Goal: Transaction & Acquisition: Book appointment/travel/reservation

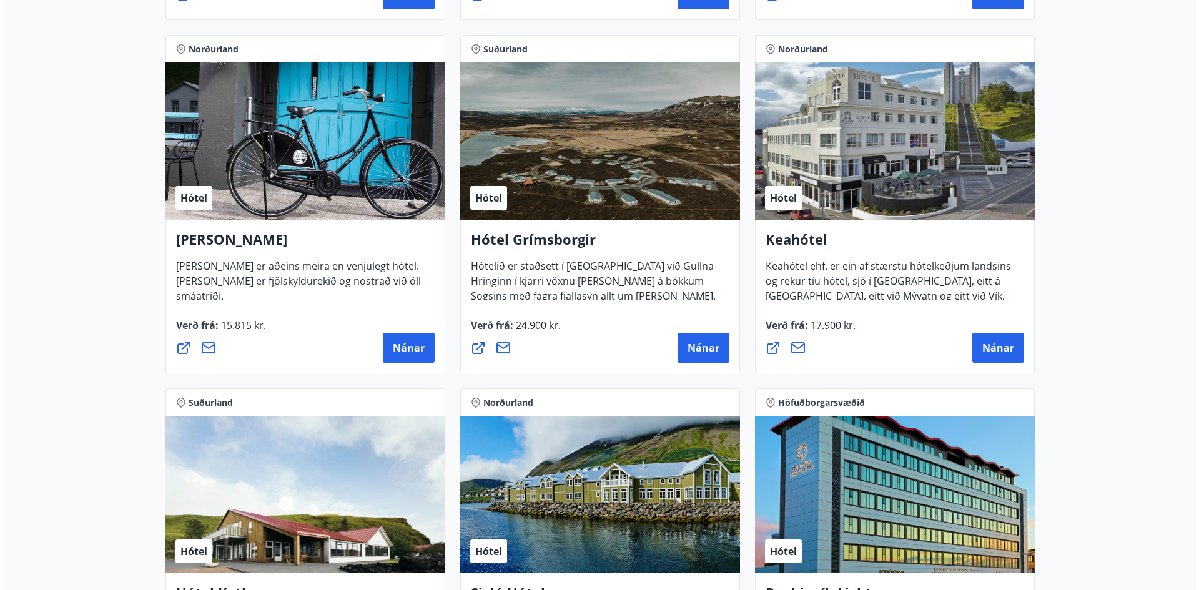
scroll to position [562, 0]
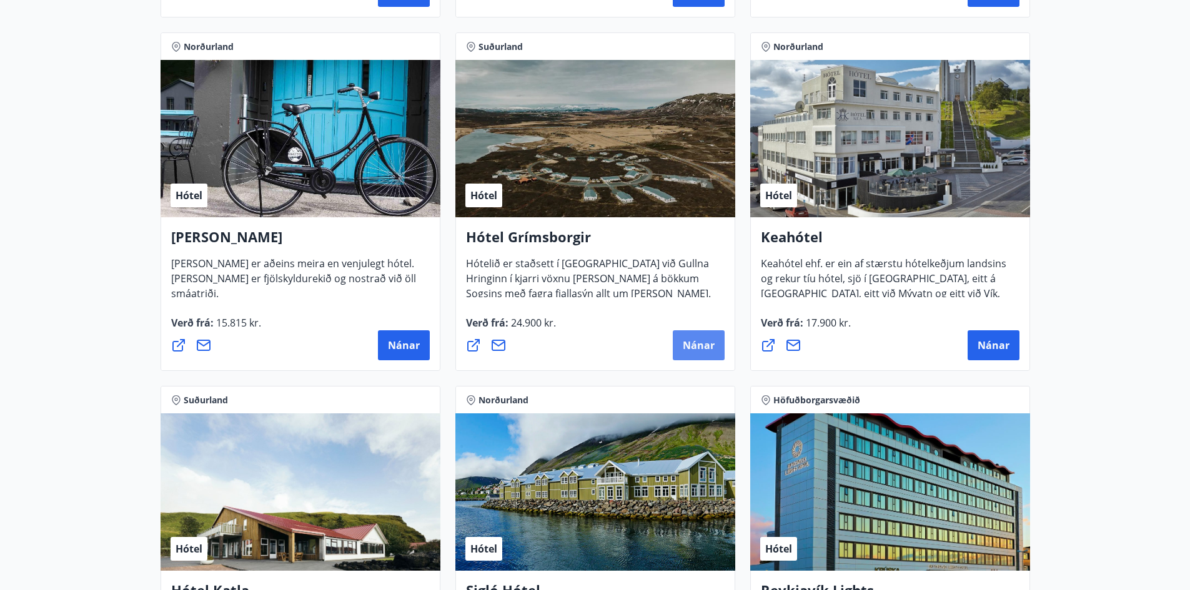
click at [685, 348] on span "Nánar" at bounding box center [699, 346] width 32 height 14
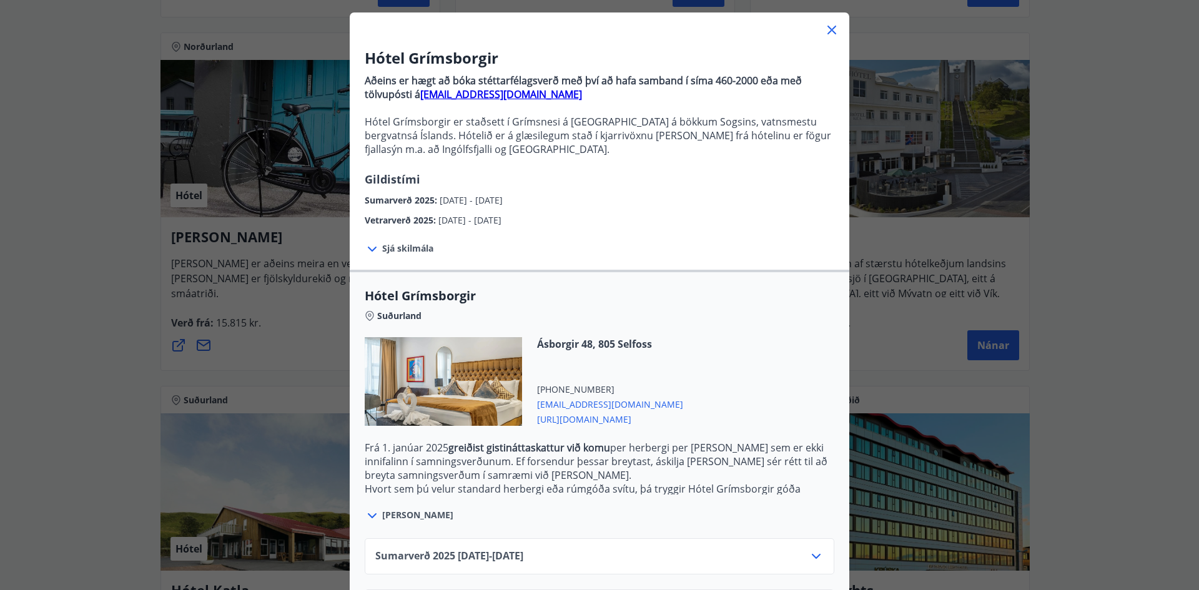
scroll to position [122, 0]
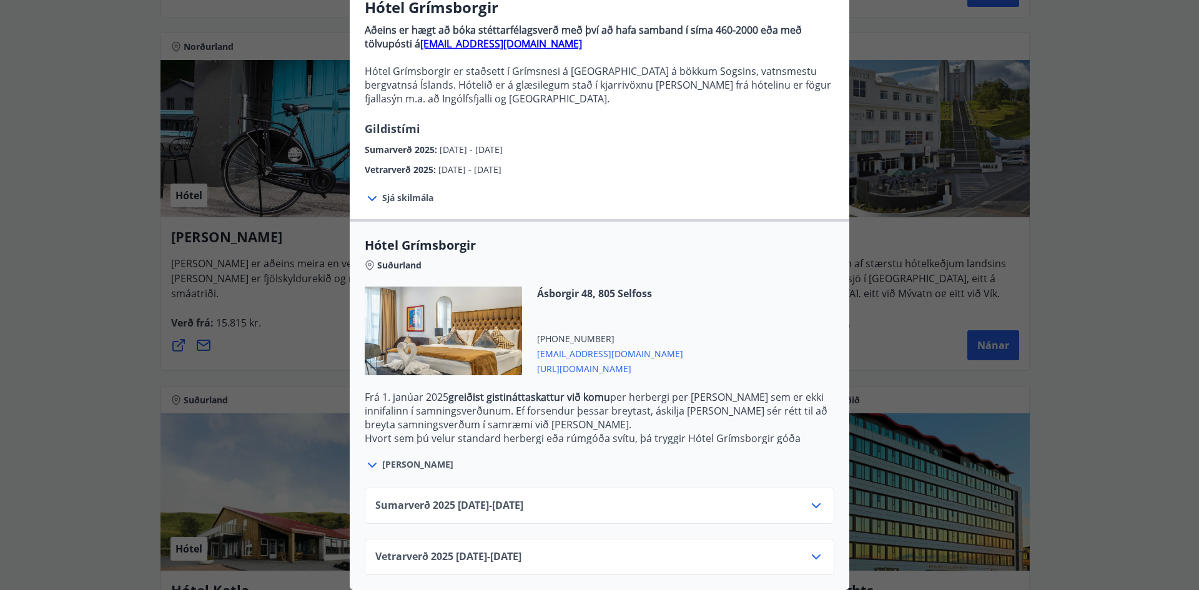
click at [800, 550] on div "Vetrarverð [PHONE_NUMBER][DATE] - [DATE]" at bounding box center [599, 562] width 448 height 25
click at [809, 550] on icon at bounding box center [816, 557] width 15 height 15
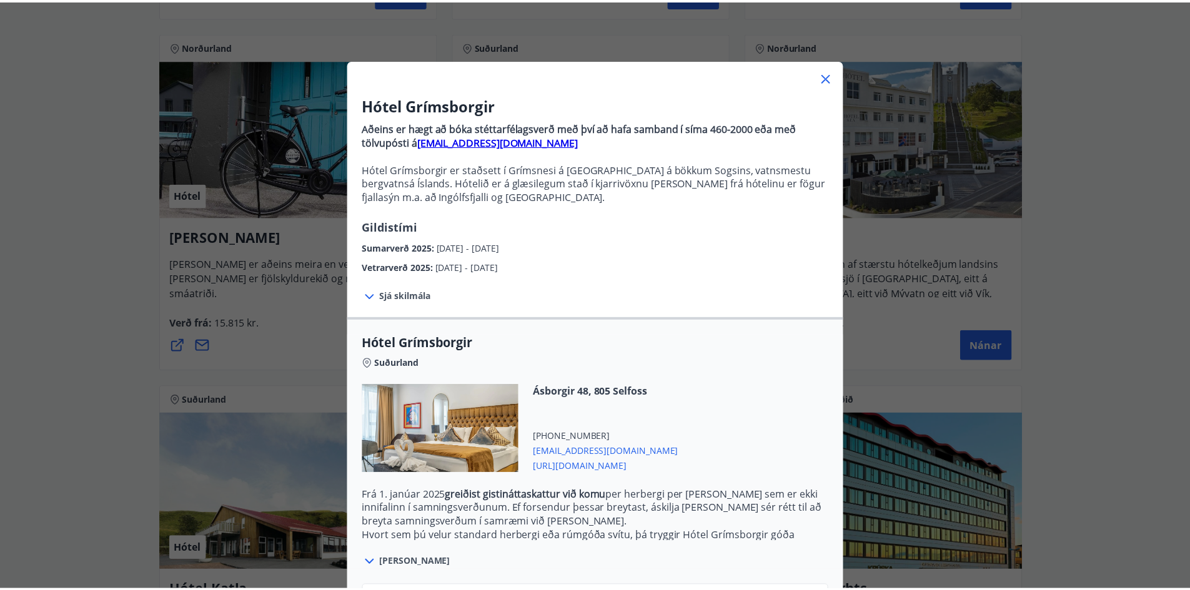
scroll to position [0, 0]
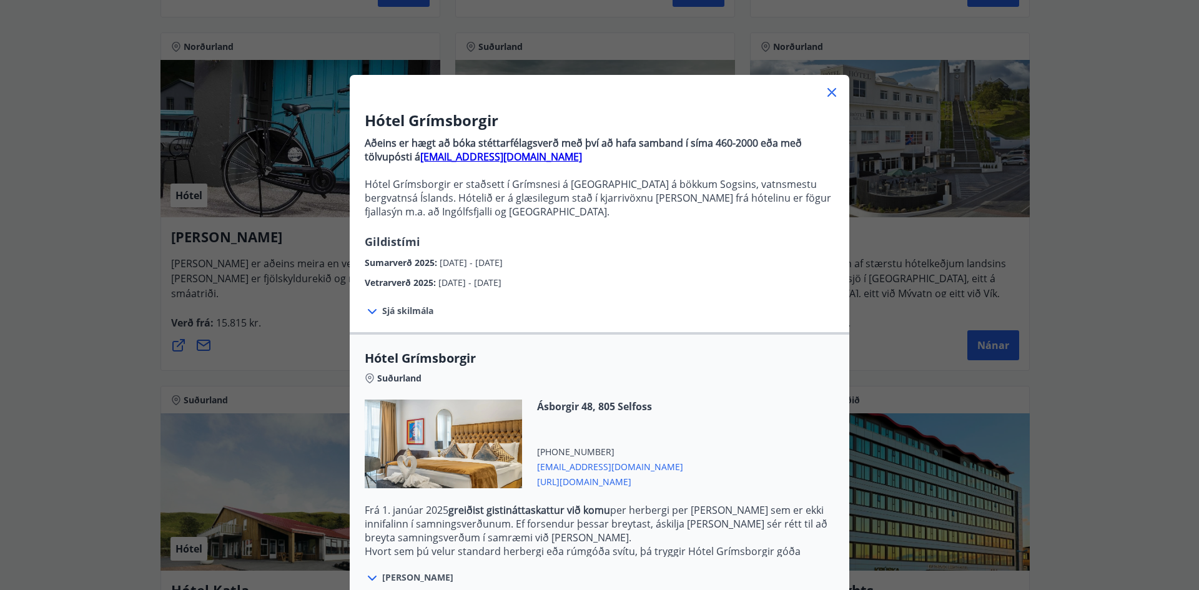
click at [825, 90] on icon at bounding box center [832, 92] width 15 height 15
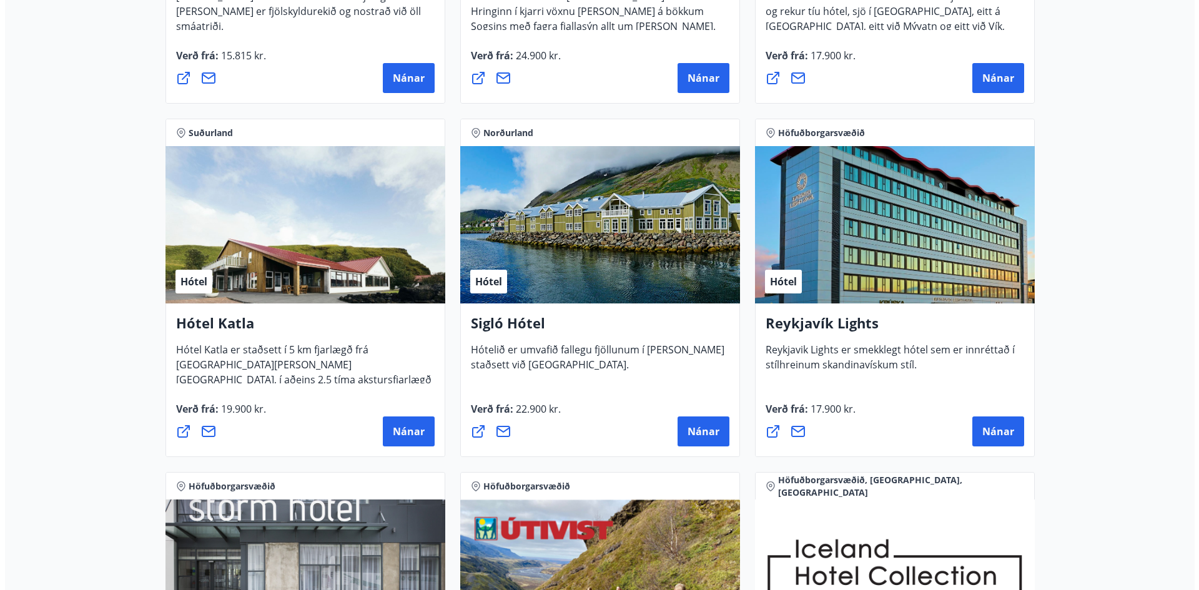
scroll to position [1062, 0]
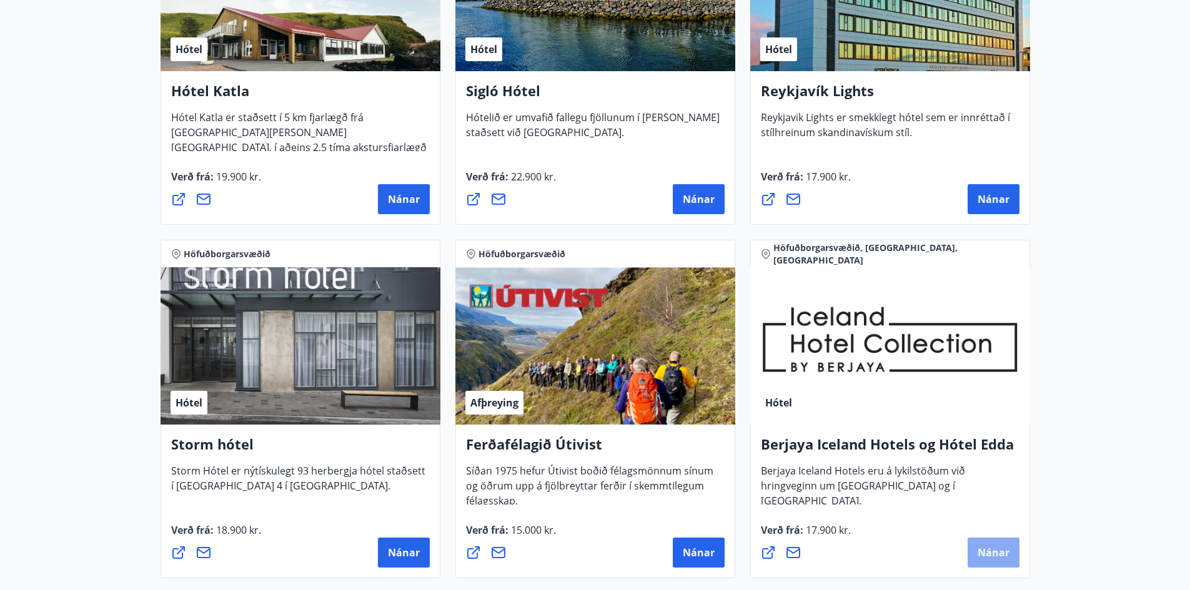
click at [1001, 556] on span "Nánar" at bounding box center [994, 553] width 32 height 14
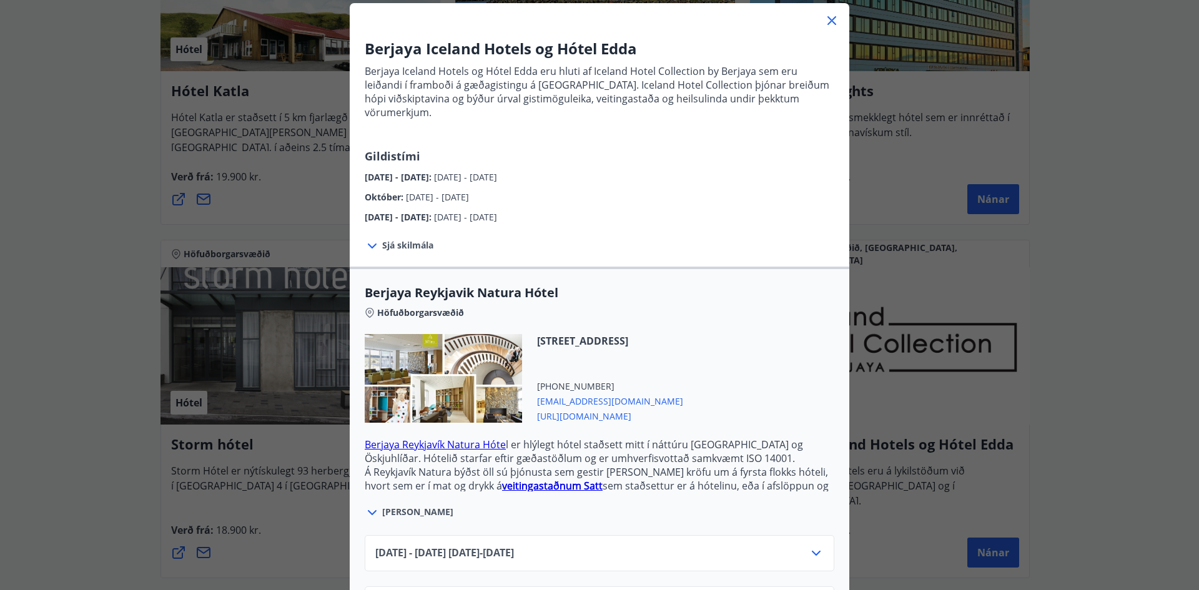
scroll to position [250, 0]
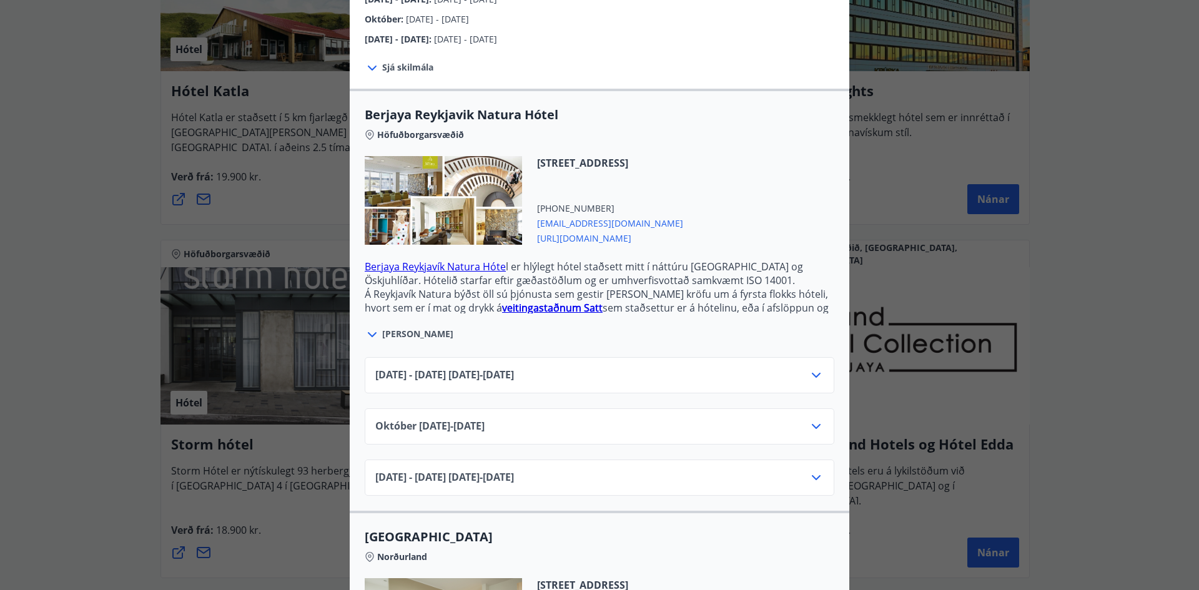
click at [814, 424] on icon at bounding box center [816, 426] width 9 height 5
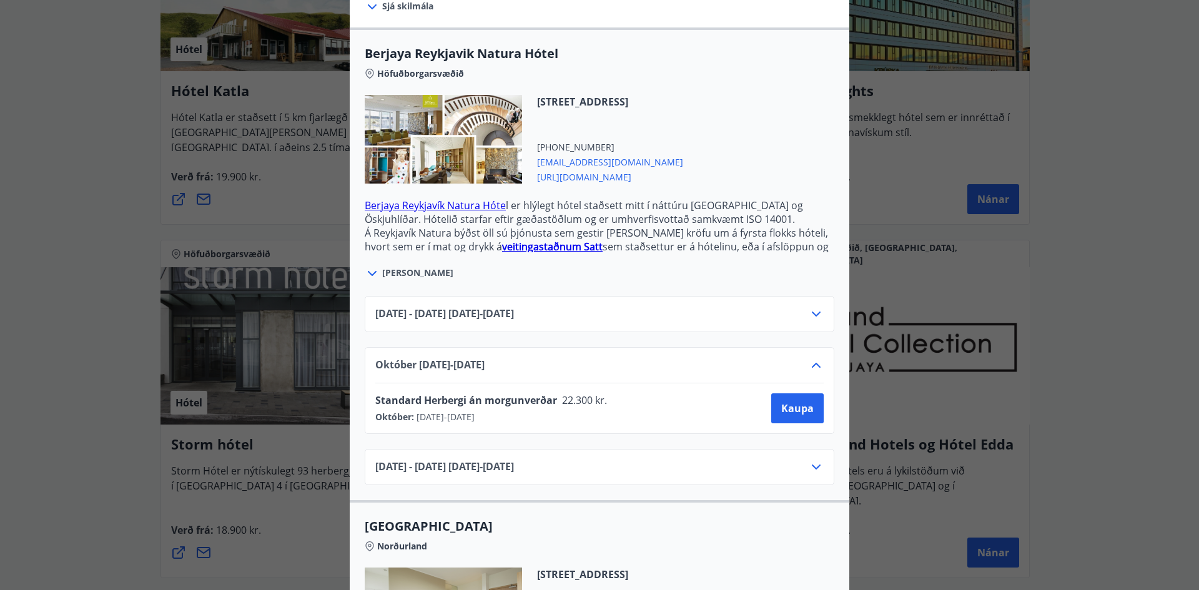
scroll to position [437, 0]
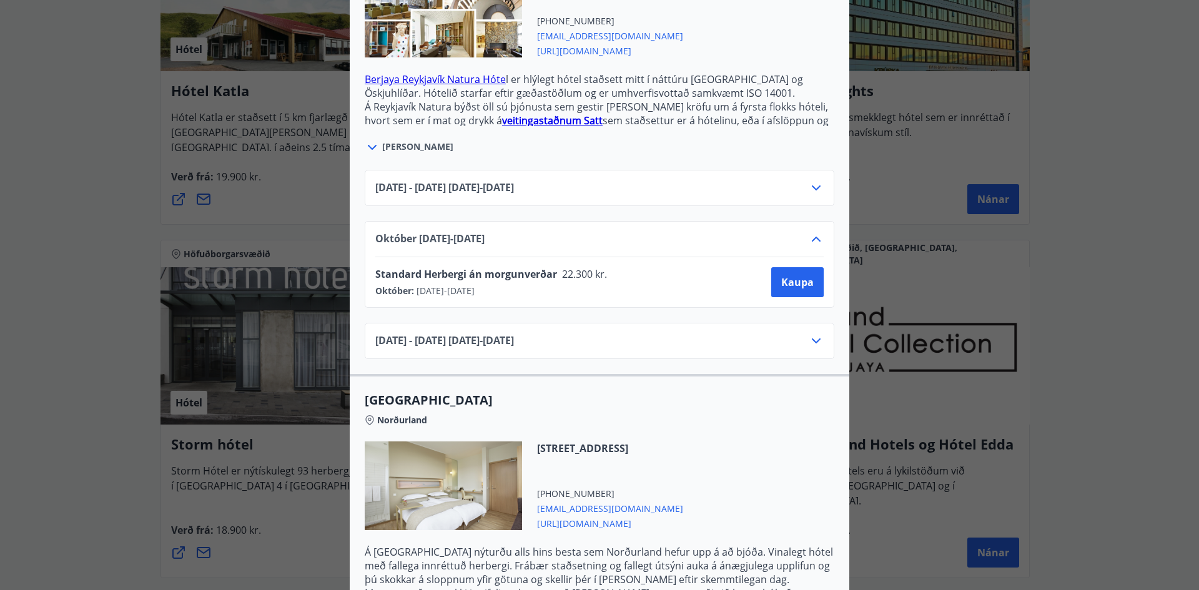
click at [810, 334] on icon at bounding box center [816, 341] width 15 height 15
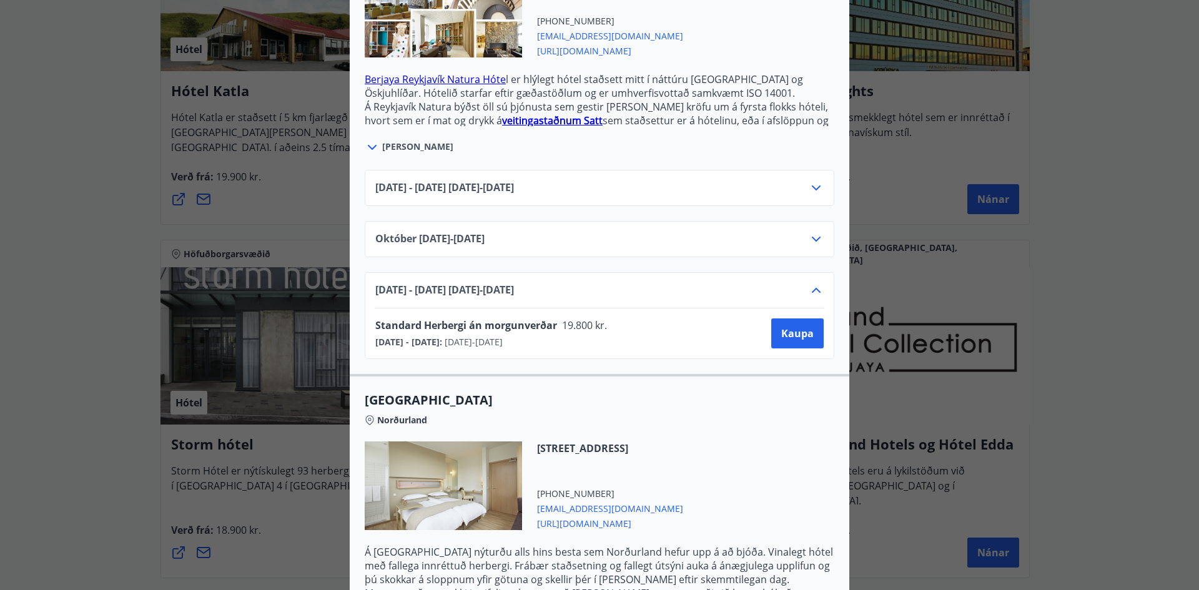
click at [813, 232] on icon at bounding box center [816, 239] width 15 height 15
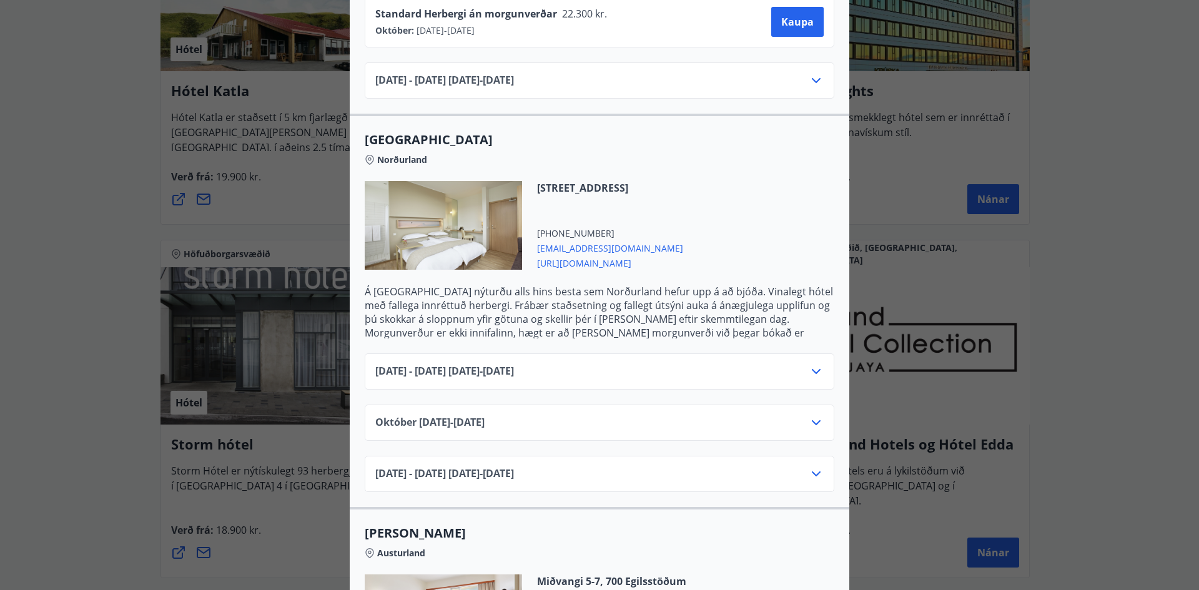
scroll to position [812, 0]
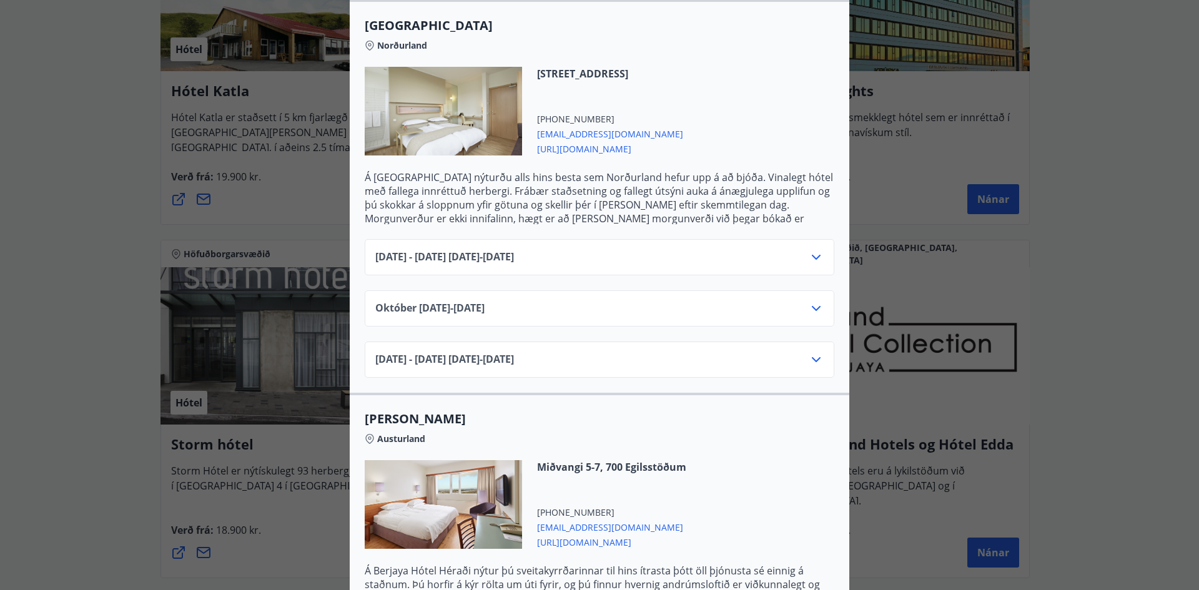
click at [801, 304] on div "[DATE]10.25 - [DATE]" at bounding box center [599, 313] width 448 height 25
click at [809, 301] on icon at bounding box center [816, 308] width 15 height 15
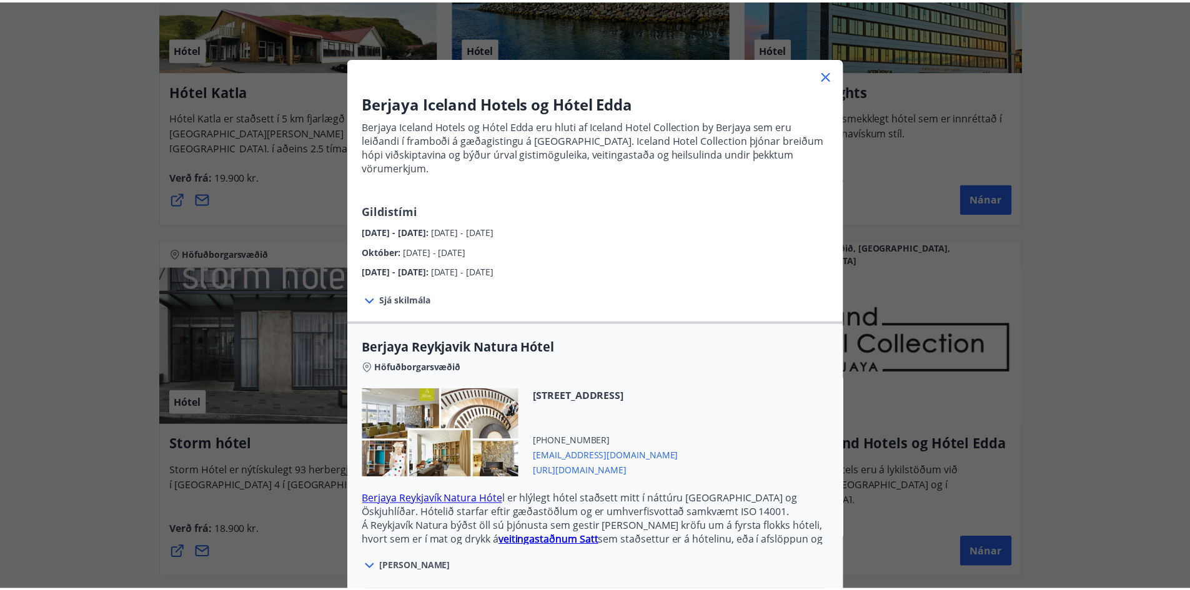
scroll to position [0, 0]
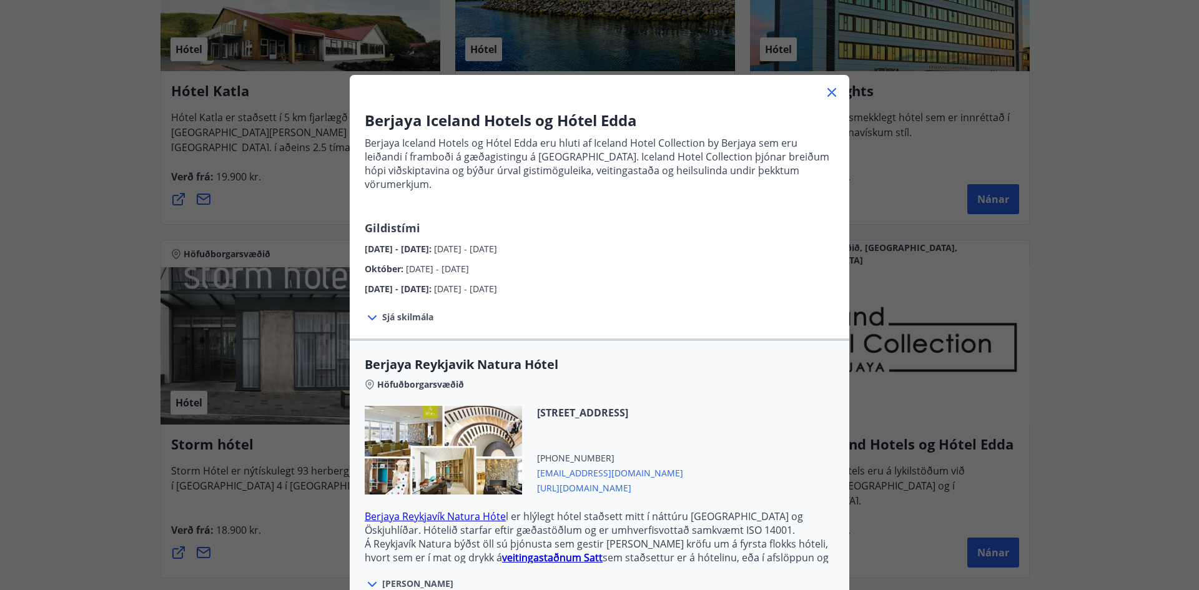
click at [829, 92] on icon at bounding box center [832, 92] width 15 height 15
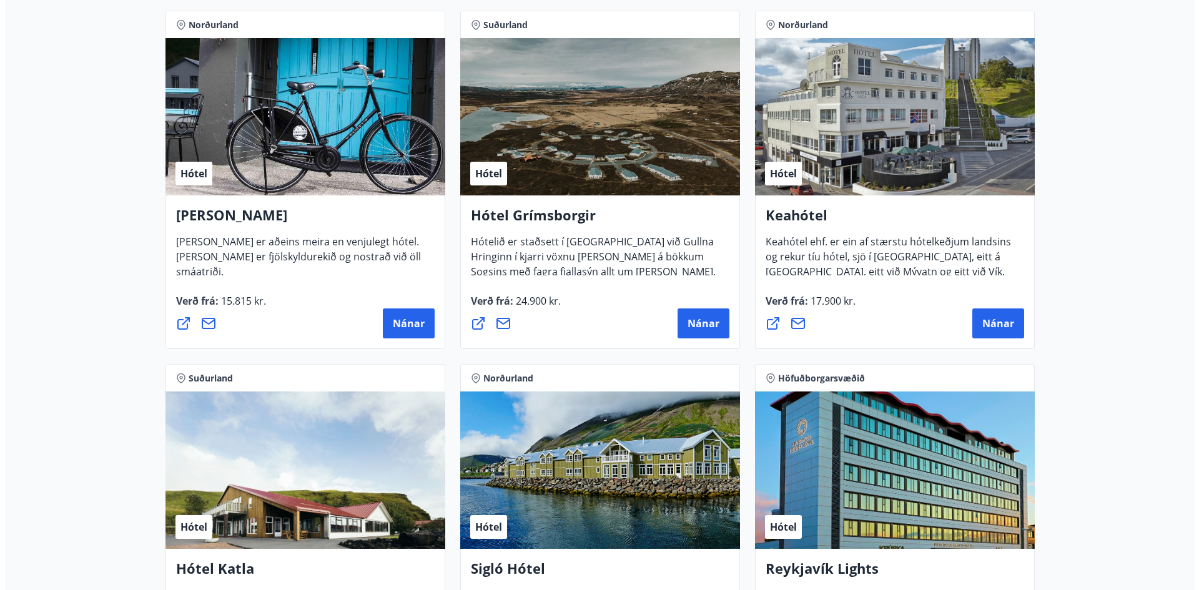
scroll to position [562, 0]
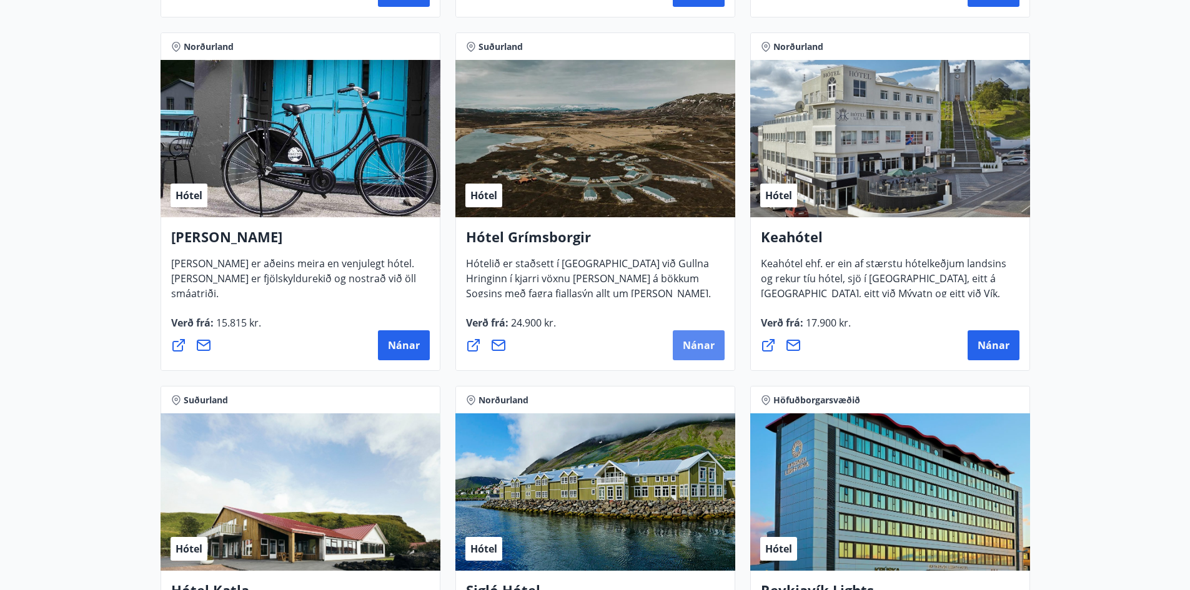
click at [696, 346] on span "Nánar" at bounding box center [699, 346] width 32 height 14
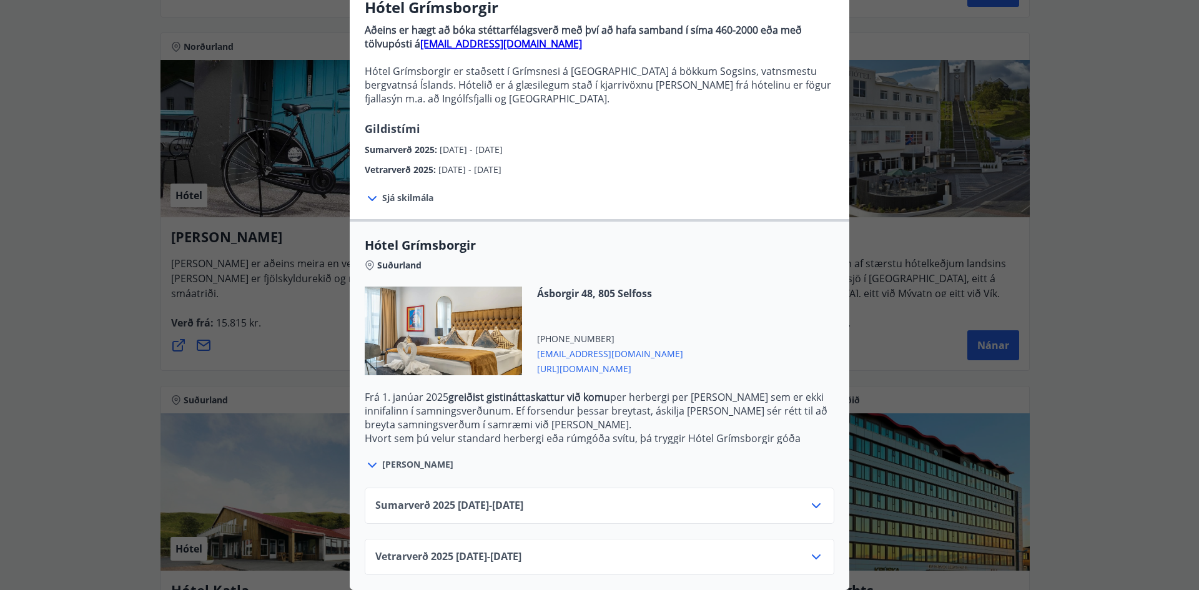
scroll to position [122, 0]
click at [813, 555] on icon at bounding box center [816, 557] width 9 height 5
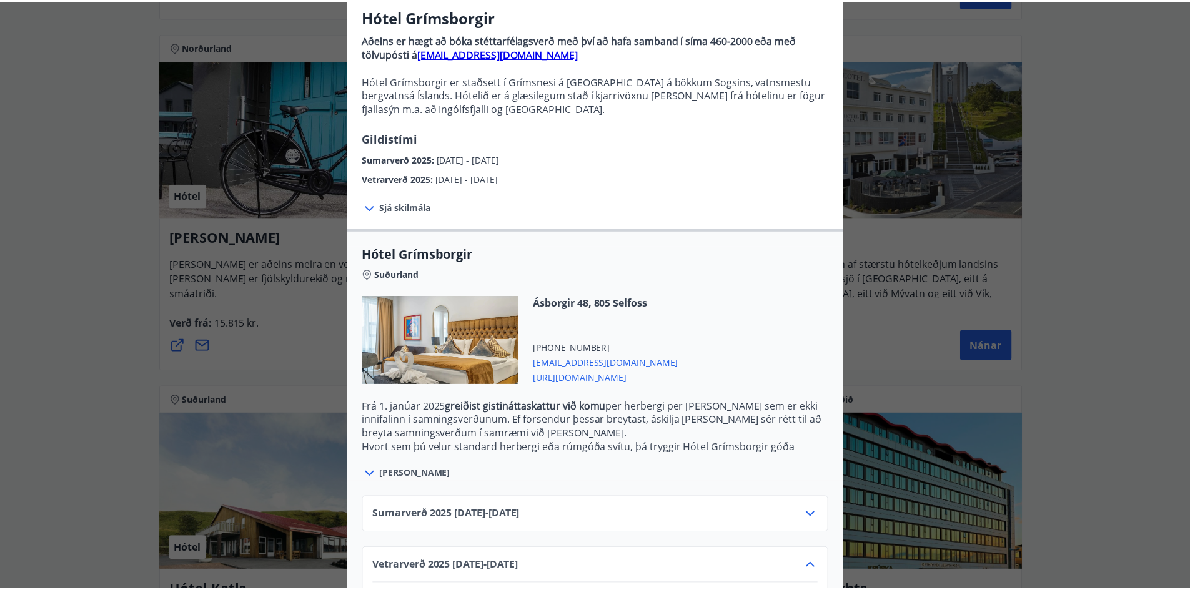
scroll to position [0, 0]
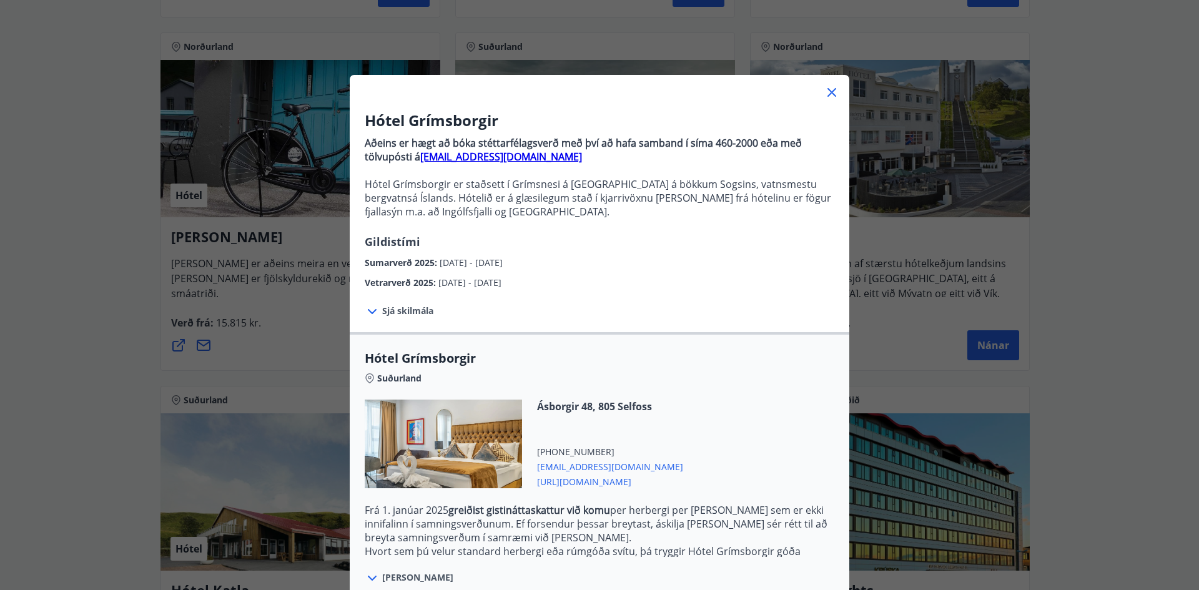
click at [828, 87] on icon at bounding box center [832, 92] width 15 height 15
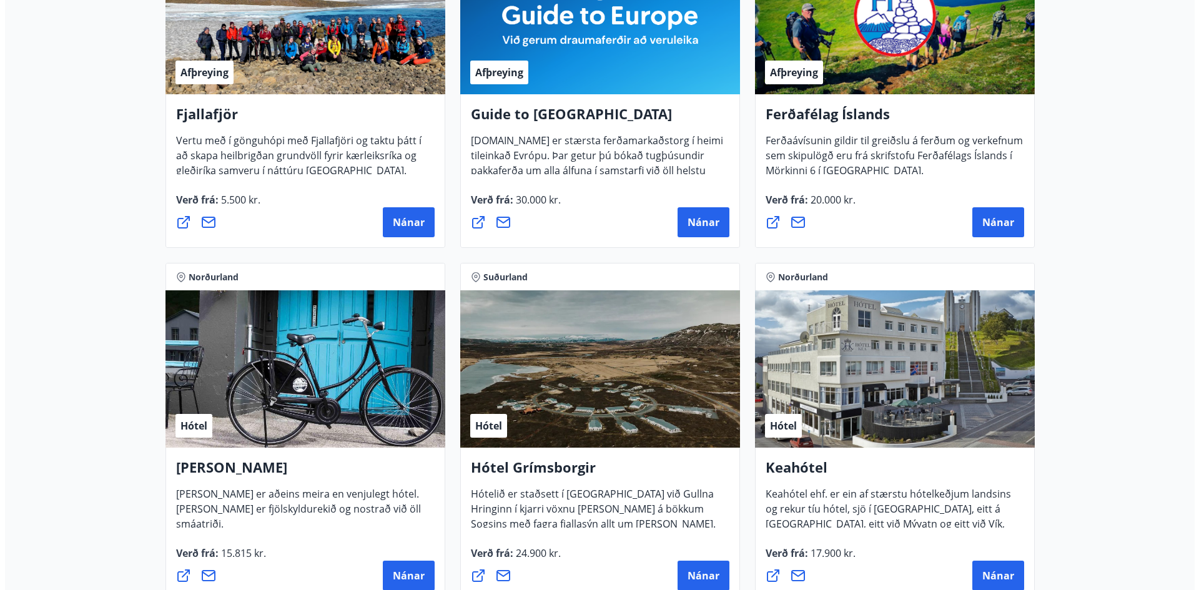
scroll to position [375, 0]
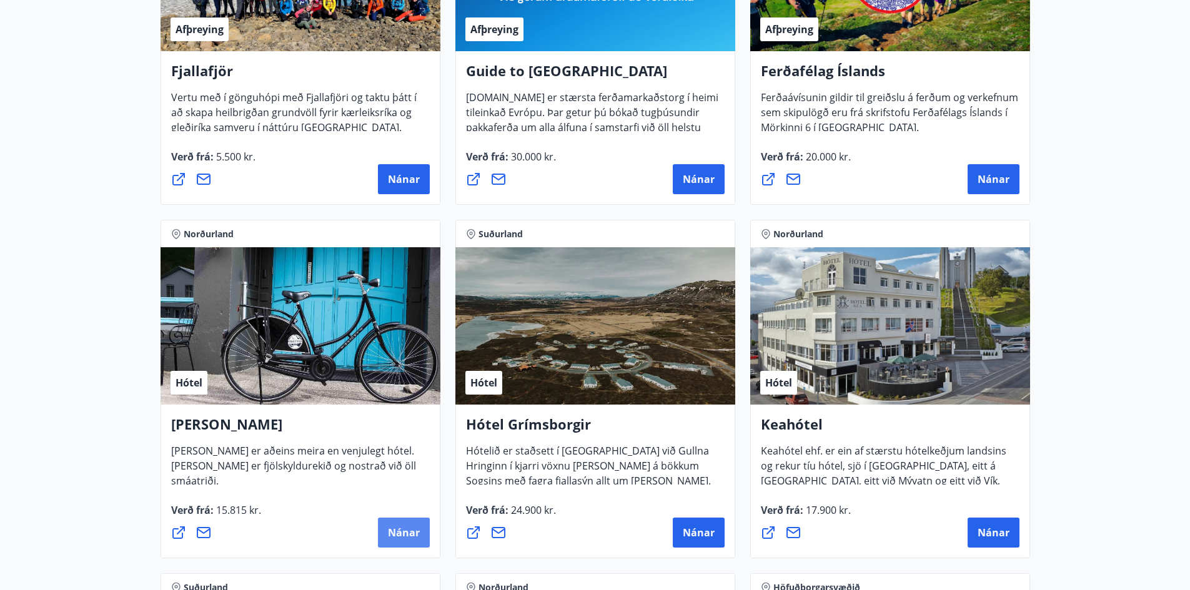
click at [424, 535] on button "Nánar" at bounding box center [404, 533] width 52 height 30
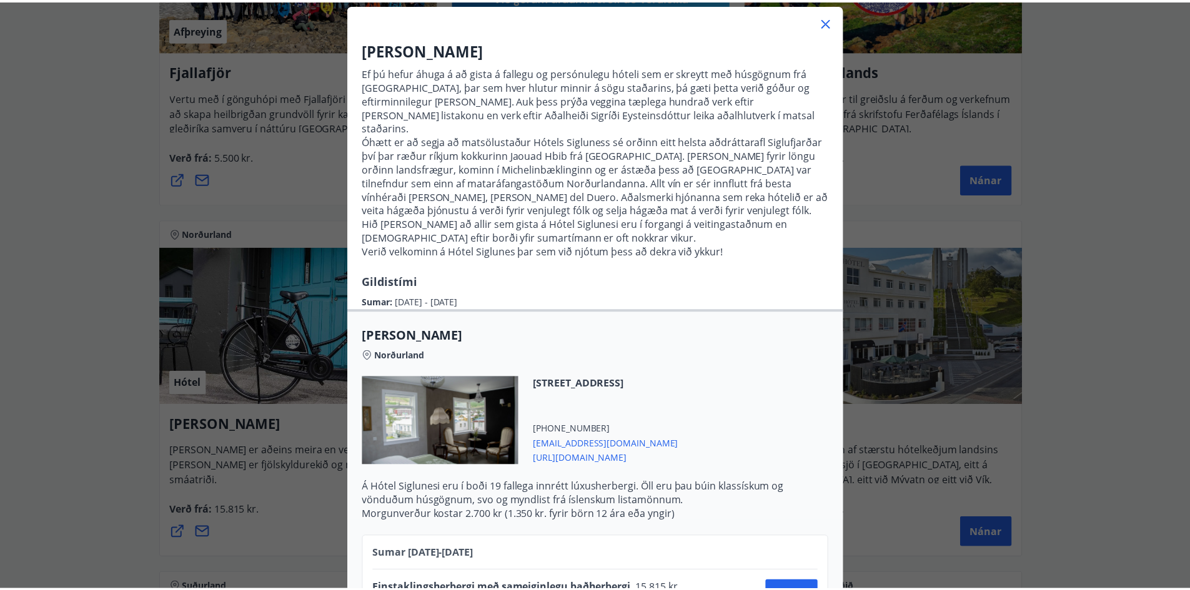
scroll to position [0, 0]
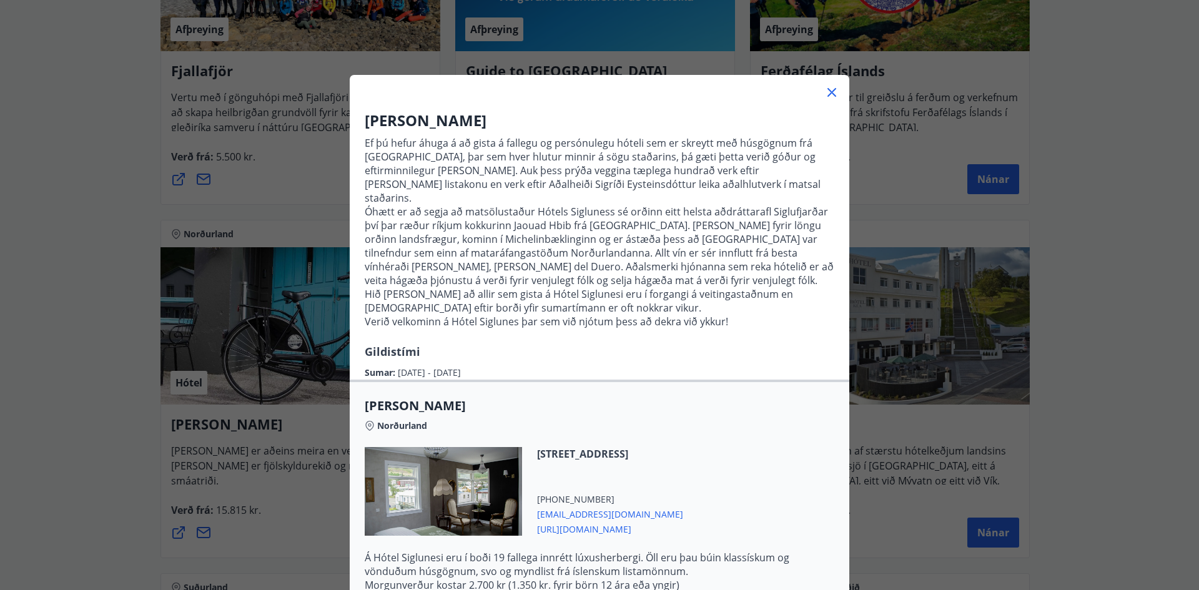
click at [825, 90] on icon at bounding box center [832, 92] width 15 height 15
